Goal: Information Seeking & Learning: Check status

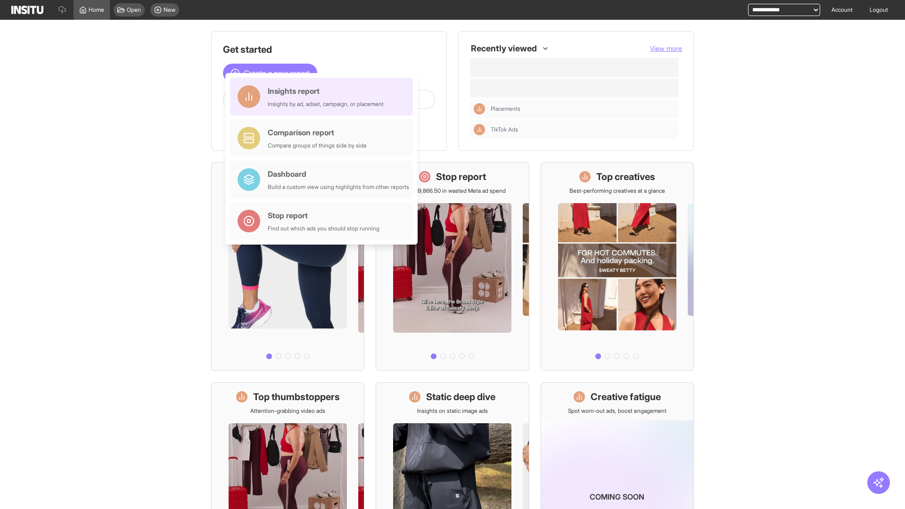
click at [324, 97] on div "Insights report Insights by ad, adset, campaign, or placement" at bounding box center [326, 96] width 116 height 23
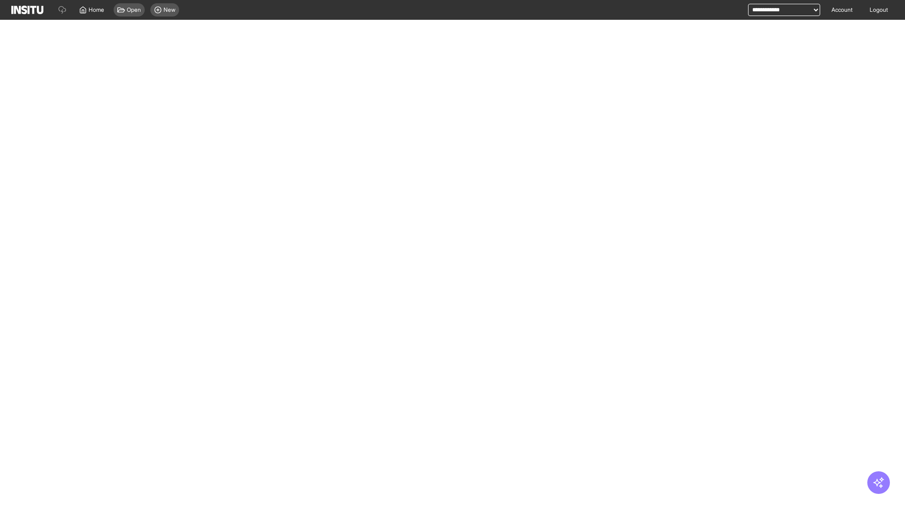
select select "**"
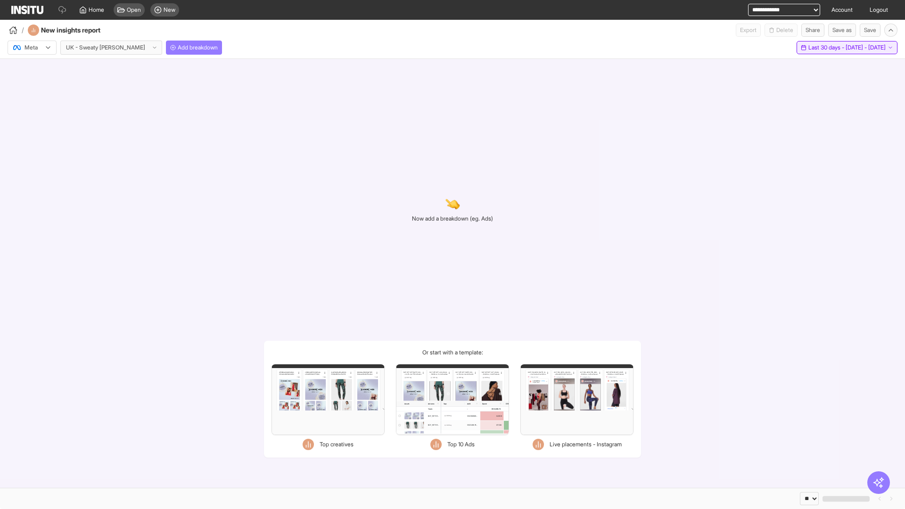
click at [829, 48] on span "Last 30 days - [DATE] - [DATE]" at bounding box center [847, 48] width 77 height 8
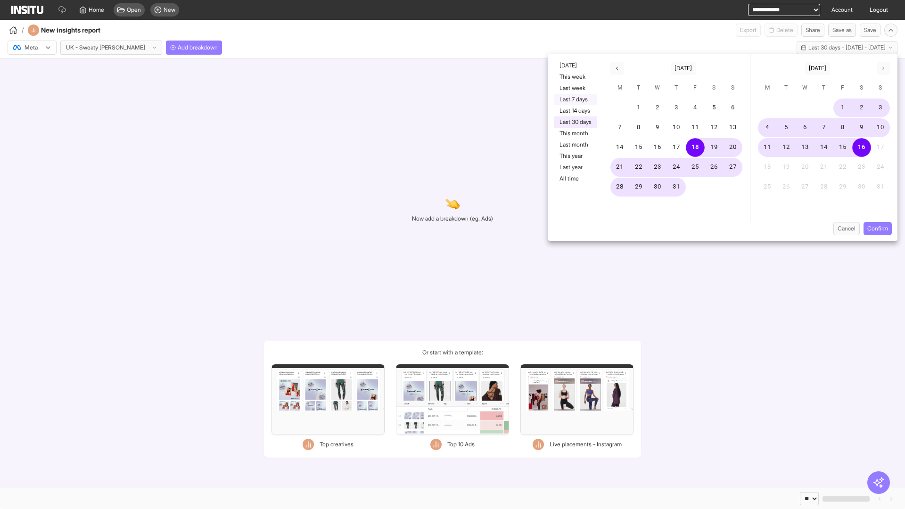
click at [575, 99] on button "Last 7 days" at bounding box center [575, 99] width 43 height 11
